Goal: Check status

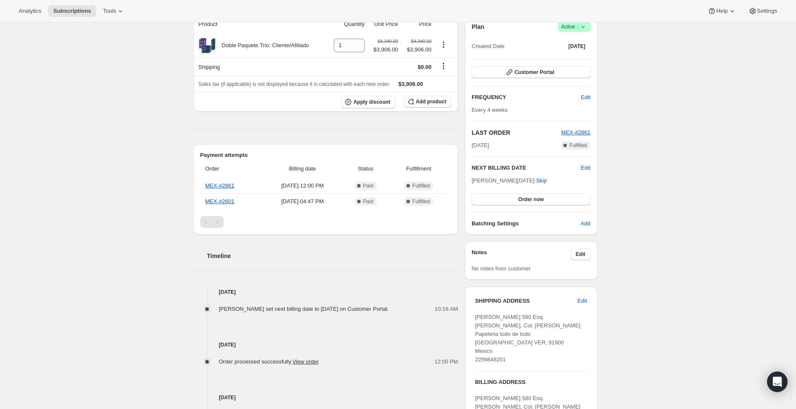
scroll to position [88, 0]
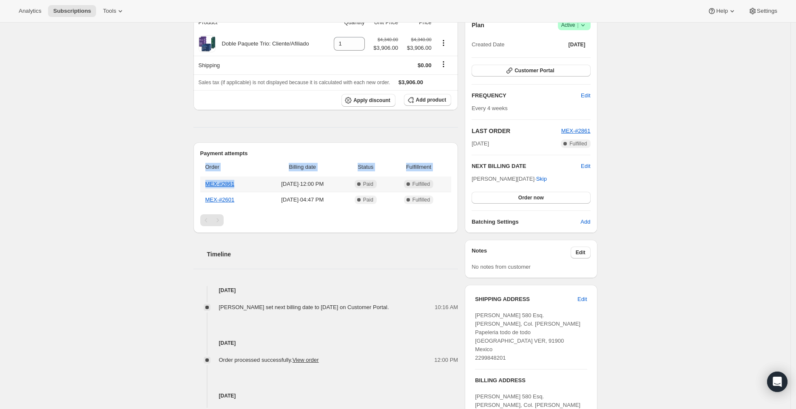
drag, startPoint x: 251, startPoint y: 185, endPoint x: 199, endPoint y: 185, distance: 51.9
click at [199, 185] on div "Payment attempts Order Billing date Status Fulfillment MEX-#2861 Sep 20, 2025 ·…" at bounding box center [326, 188] width 265 height 91
click at [147, 207] on div "Subscription #20141998385. This page is ready Subscription #20141998385 Success…" at bounding box center [395, 282] width 791 height 695
